Goal: Feedback & Contribution: Leave review/rating

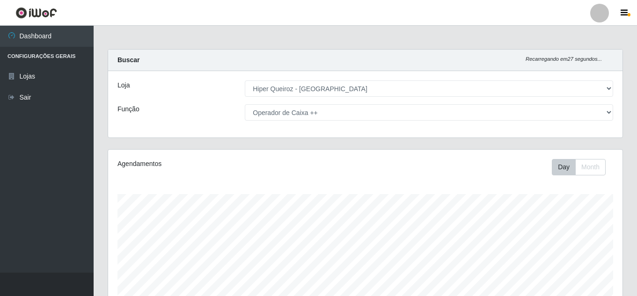
select select "513"
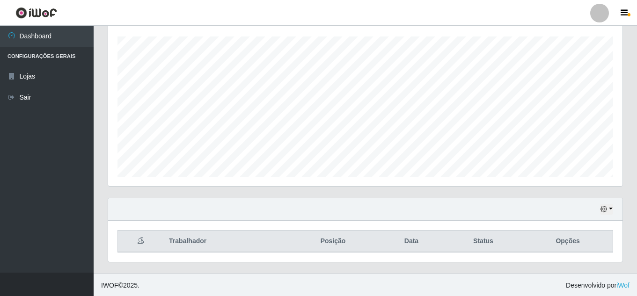
scroll to position [159, 0]
click at [607, 210] on icon "button" at bounding box center [603, 208] width 7 height 7
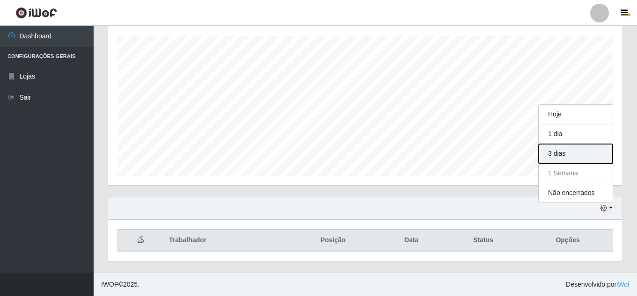
click at [575, 156] on button "3 dias" at bounding box center [576, 154] width 74 height 20
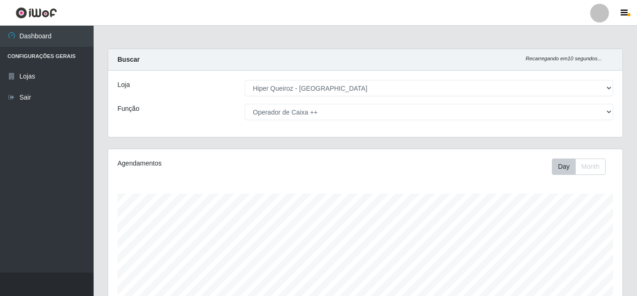
scroll to position [0, 0]
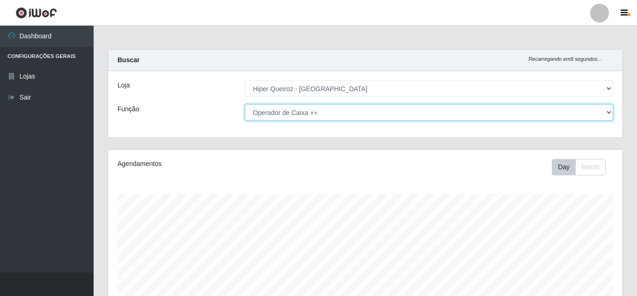
click at [344, 112] on select "[Selecione...] Embalador Embalador + Embalador ++ Operador de Caixa + Operador …" at bounding box center [429, 112] width 368 height 16
click at [245, 104] on select "[Selecione...] Embalador Embalador + Embalador ++ Operador de Caixa + Operador …" at bounding box center [429, 112] width 368 height 16
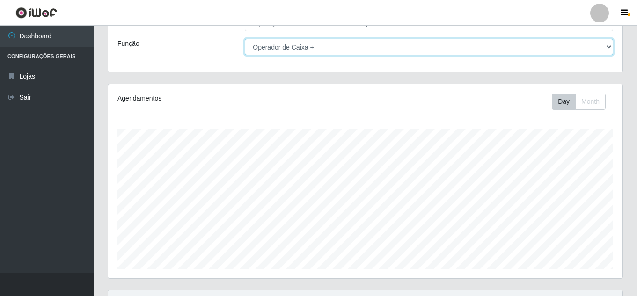
scroll to position [159, 0]
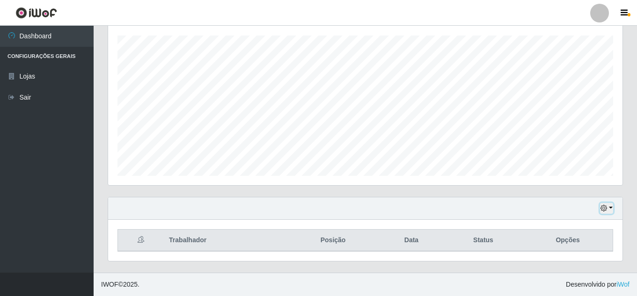
click at [601, 206] on icon "button" at bounding box center [603, 208] width 7 height 7
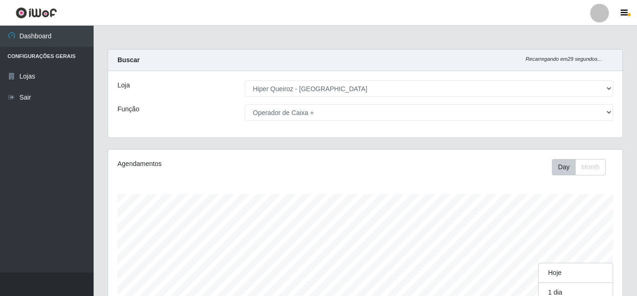
scroll to position [194, 514]
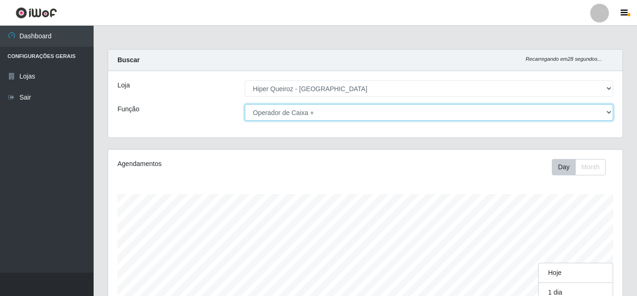
click at [328, 113] on select "[Selecione...] Embalador Embalador + Embalador ++ Operador de Caixa + Operador …" at bounding box center [429, 112] width 368 height 16
select select "1"
click at [245, 104] on select "[Selecione...] Embalador Embalador + Embalador ++ Operador de Caixa + Operador …" at bounding box center [429, 112] width 368 height 16
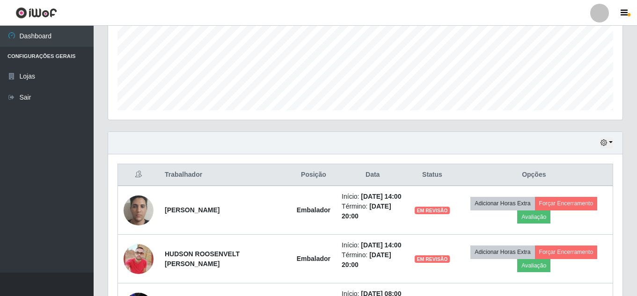
scroll to position [271, 0]
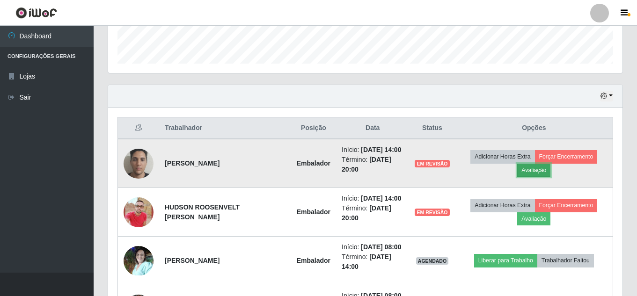
click at [531, 171] on button "Avaliação" at bounding box center [533, 170] width 33 height 13
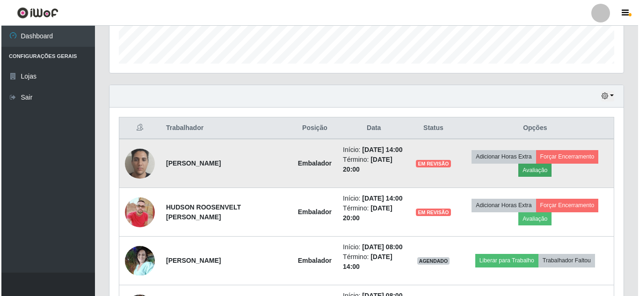
scroll to position [194, 510]
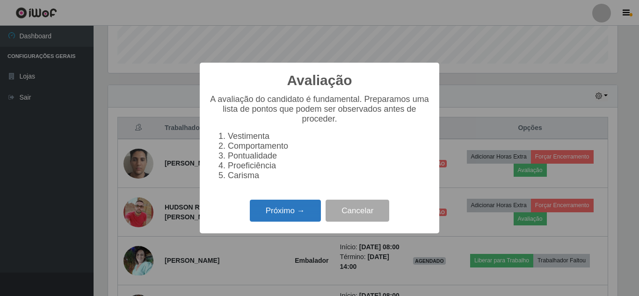
click at [279, 212] on button "Próximo →" at bounding box center [285, 211] width 71 height 22
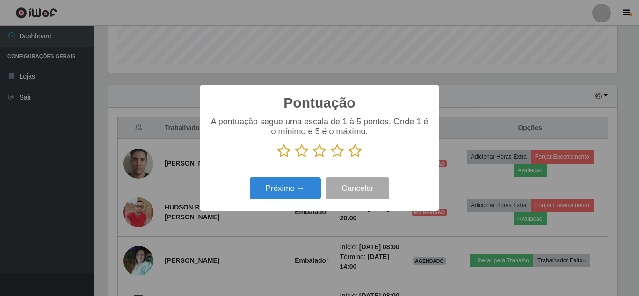
click at [355, 154] on icon at bounding box center [355, 151] width 13 height 14
click at [349, 158] on input "radio" at bounding box center [349, 158] width 0 height 0
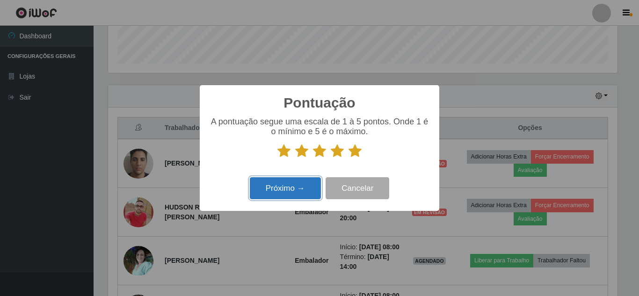
click at [294, 187] on button "Próximo →" at bounding box center [285, 188] width 71 height 22
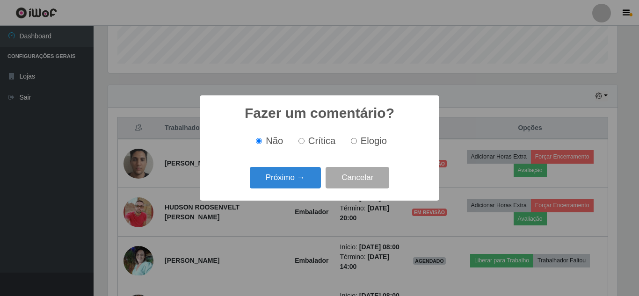
click at [349, 141] on label "Elogio" at bounding box center [367, 141] width 40 height 11
click at [351, 141] on input "Elogio" at bounding box center [354, 141] width 6 height 6
radio input "true"
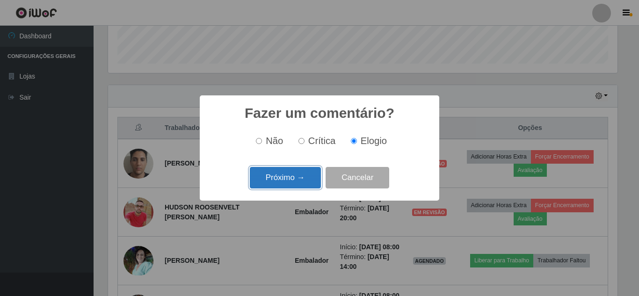
click at [286, 178] on button "Próximo →" at bounding box center [285, 178] width 71 height 22
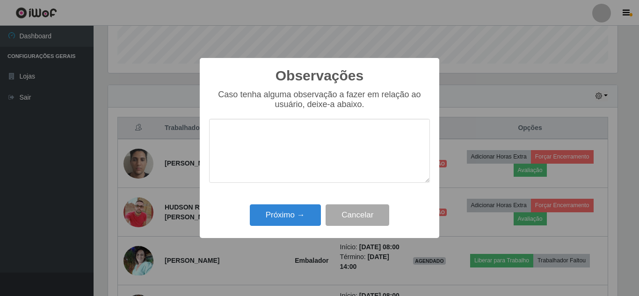
type textarea "n"
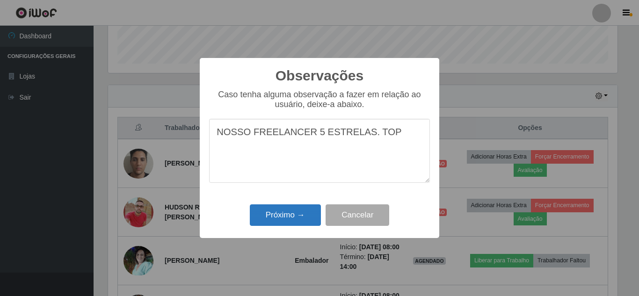
type textarea "NOSSO FREELANCER 5 ESTRELAS. TOP"
click at [274, 216] on button "Próximo →" at bounding box center [285, 215] width 71 height 22
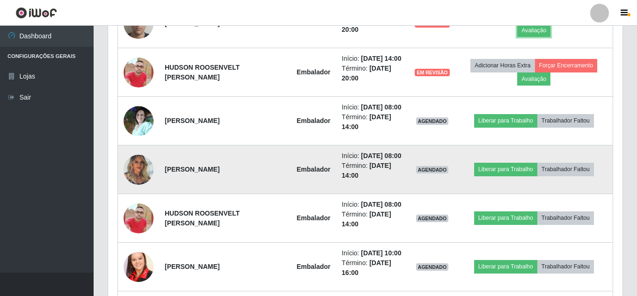
scroll to position [411, 0]
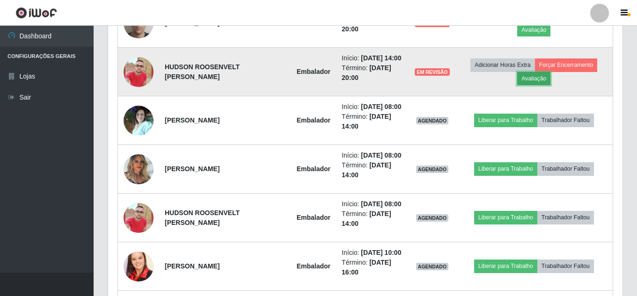
click at [536, 80] on button "Avaliação" at bounding box center [533, 78] width 33 height 13
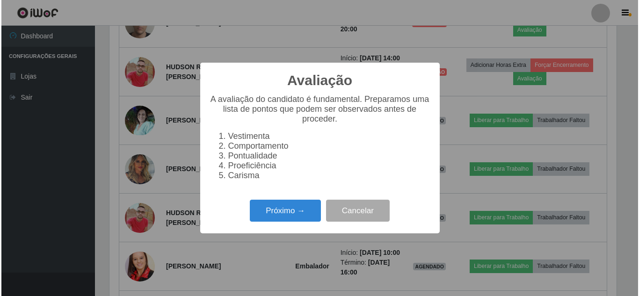
scroll to position [194, 510]
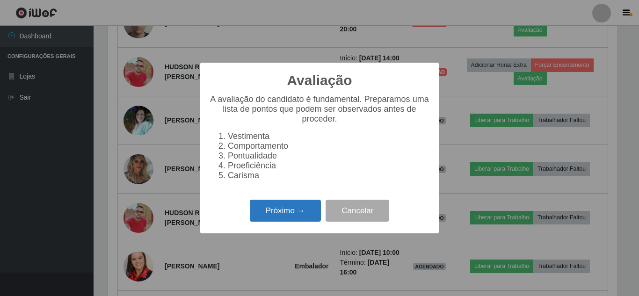
click at [264, 213] on button "Próximo →" at bounding box center [285, 211] width 71 height 22
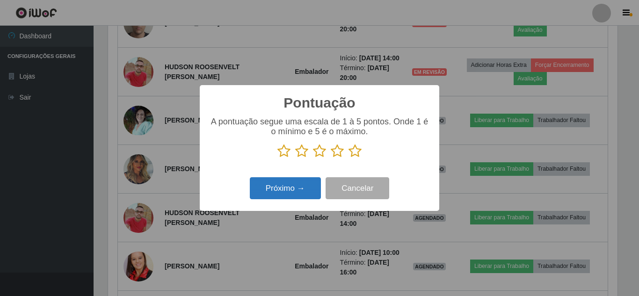
scroll to position [467735, 467419]
drag, startPoint x: 335, startPoint y: 154, endPoint x: 308, endPoint y: 169, distance: 31.2
click at [336, 154] on icon at bounding box center [337, 151] width 13 height 14
click at [331, 158] on input "radio" at bounding box center [331, 158] width 0 height 0
click at [284, 188] on button "Próximo →" at bounding box center [285, 188] width 71 height 22
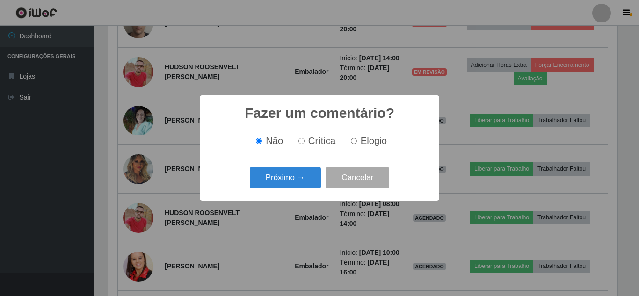
click at [356, 144] on input "Elogio" at bounding box center [354, 141] width 6 height 6
radio input "true"
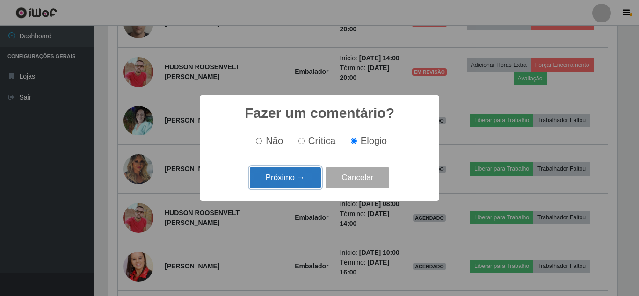
click at [274, 182] on button "Próximo →" at bounding box center [285, 178] width 71 height 22
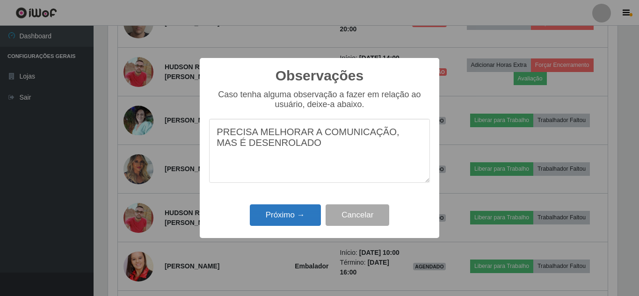
type textarea "PRECISA MELHORAR A COMUNICAÇÃO, MAS É DESENROLADO"
click at [292, 211] on button "Próximo →" at bounding box center [285, 215] width 71 height 22
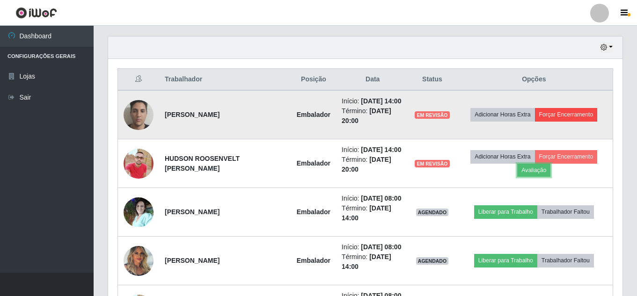
scroll to position [318, 0]
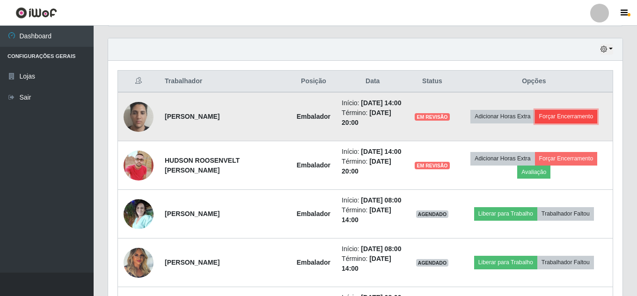
click at [562, 117] on button "Forçar Encerramento" at bounding box center [566, 116] width 63 height 13
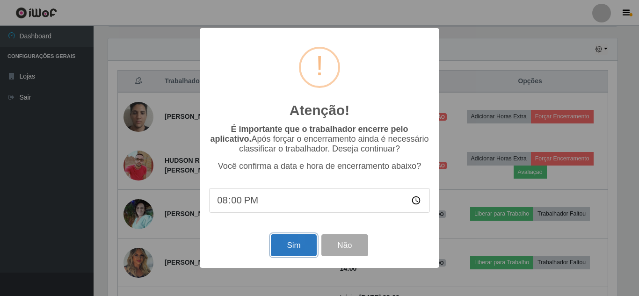
click at [283, 248] on button "Sim" at bounding box center [293, 245] width 45 height 22
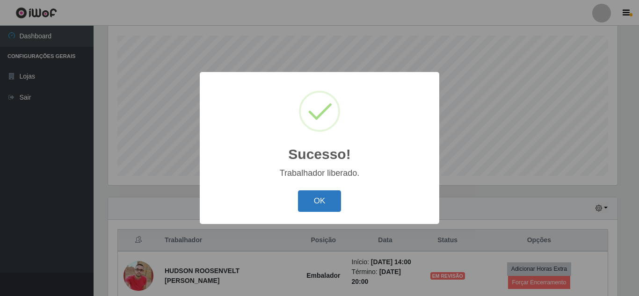
click at [314, 210] on button "OK" at bounding box center [320, 201] width 44 height 22
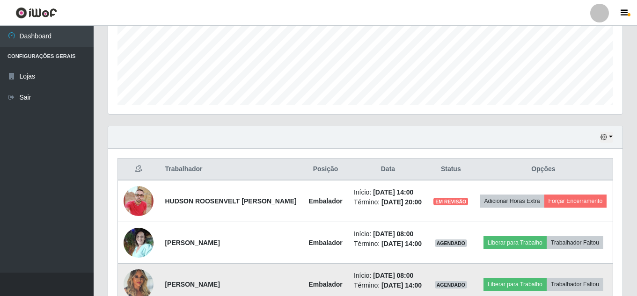
scroll to position [299, 0]
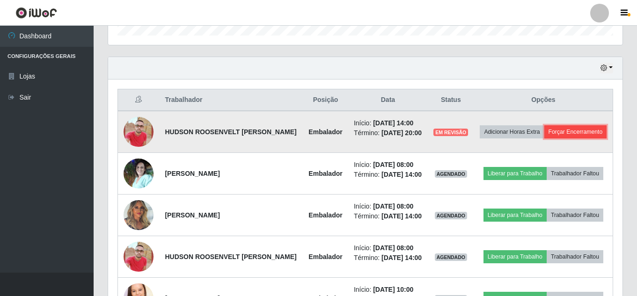
click at [558, 139] on button "Forçar Encerramento" at bounding box center [575, 131] width 63 height 13
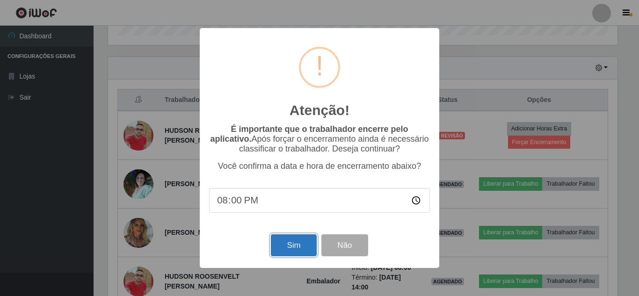
click at [285, 250] on button "Sim" at bounding box center [293, 245] width 45 height 22
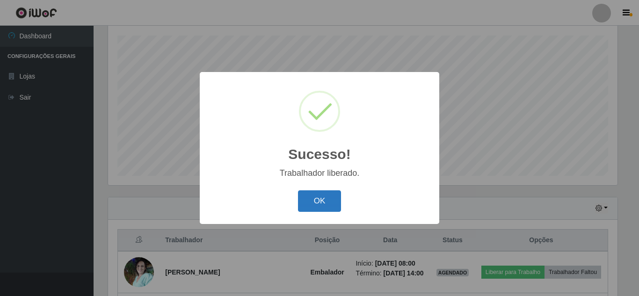
click at [313, 199] on button "OK" at bounding box center [320, 201] width 44 height 22
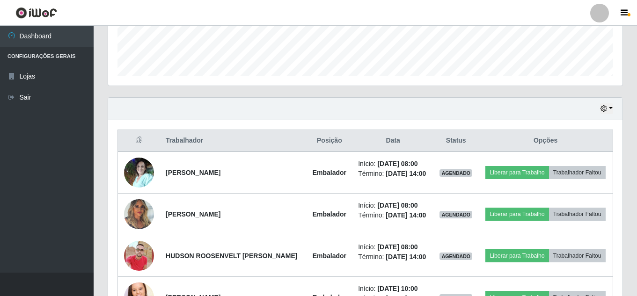
scroll to position [0, 0]
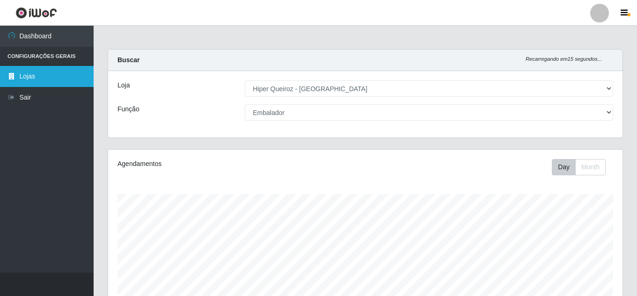
click at [35, 81] on link "Lojas" at bounding box center [47, 76] width 94 height 21
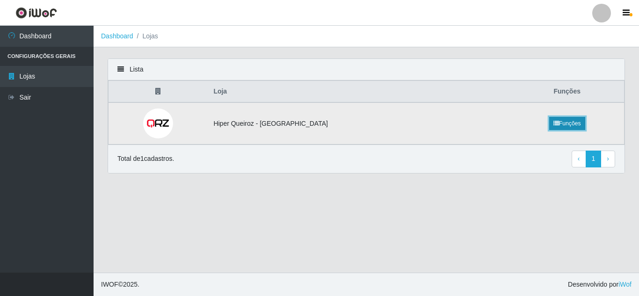
click at [556, 124] on link "Funções" at bounding box center [567, 123] width 36 height 13
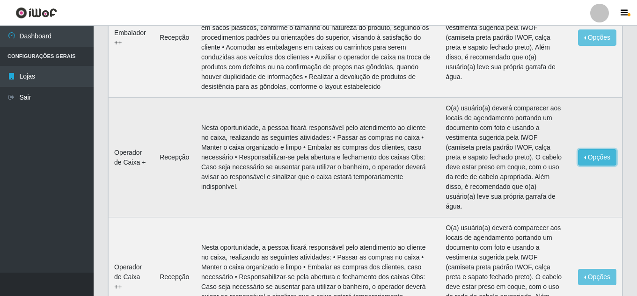
click at [595, 154] on button "Opções" at bounding box center [597, 157] width 38 height 16
click at [584, 183] on td "Opções Editar" at bounding box center [597, 158] width 50 height 120
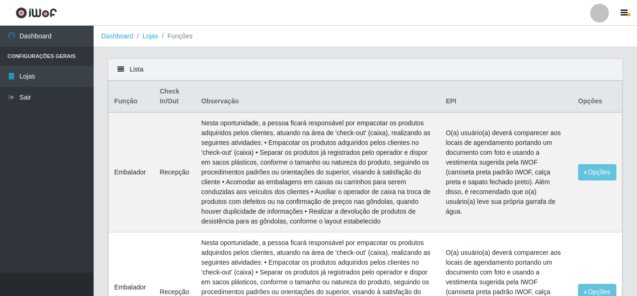
click at [121, 68] on icon at bounding box center [120, 69] width 7 height 7
click at [151, 37] on link "Lojas" at bounding box center [149, 35] width 15 height 7
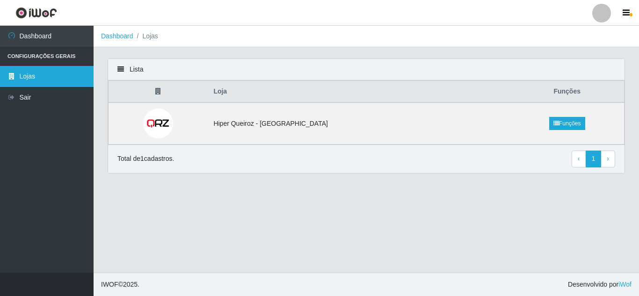
click at [30, 76] on link "Lojas" at bounding box center [47, 76] width 94 height 21
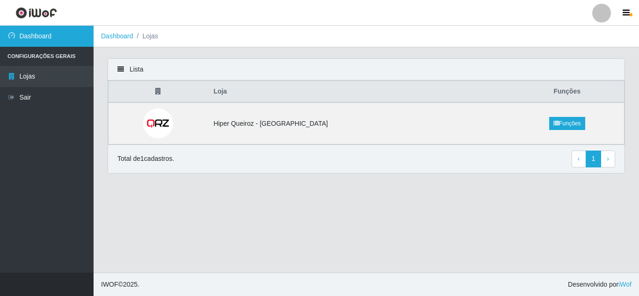
click at [40, 34] on link "Dashboard" at bounding box center [47, 36] width 94 height 21
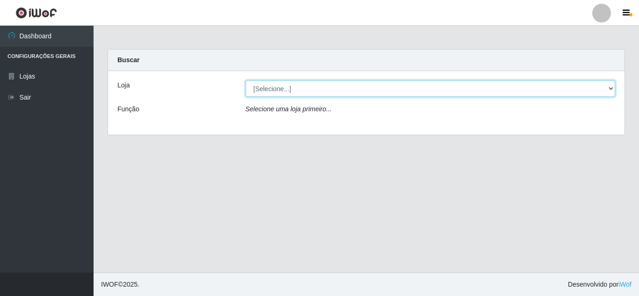
click at [309, 88] on select "[Selecione...] Hiper Queiroz - [GEOGRAPHIC_DATA]" at bounding box center [431, 88] width 370 height 16
select select "513"
click at [246, 80] on select "[Selecione...] Hiper Queiroz - [GEOGRAPHIC_DATA]" at bounding box center [431, 88] width 370 height 16
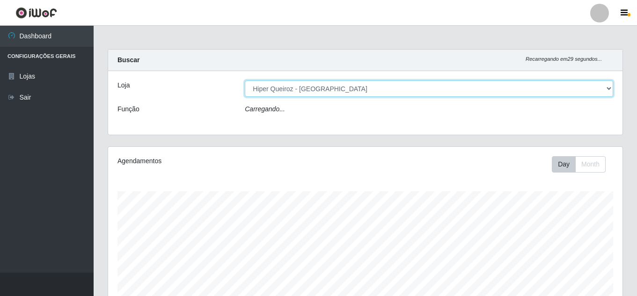
scroll to position [194, 514]
